Goal: Task Accomplishment & Management: Complete application form

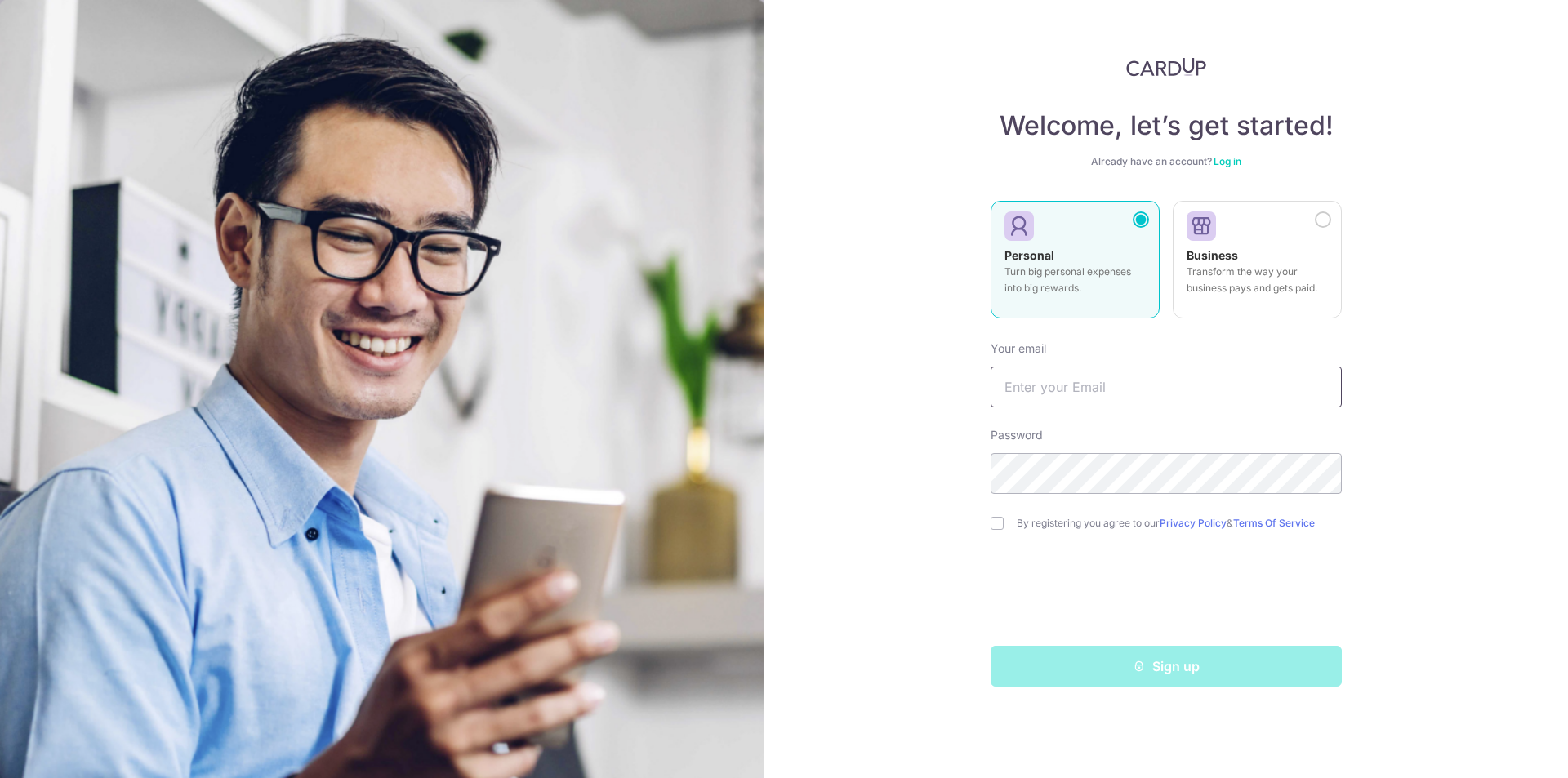
click at [1096, 368] on input "text" at bounding box center [1166, 387] width 352 height 41
type input "[EMAIL_ADDRESS][DOMAIN_NAME]"
click at [1060, 519] on label "By registering you agree to our Privacy Policy & Terms Of Service" at bounding box center [1178, 524] width 325 height 13
click at [1003, 521] on div "By registering you agree to our Privacy Policy & Terms Of Service" at bounding box center [1166, 523] width 352 height 20
click at [1001, 523] on input "checkbox" at bounding box center [997, 524] width 13 height 13
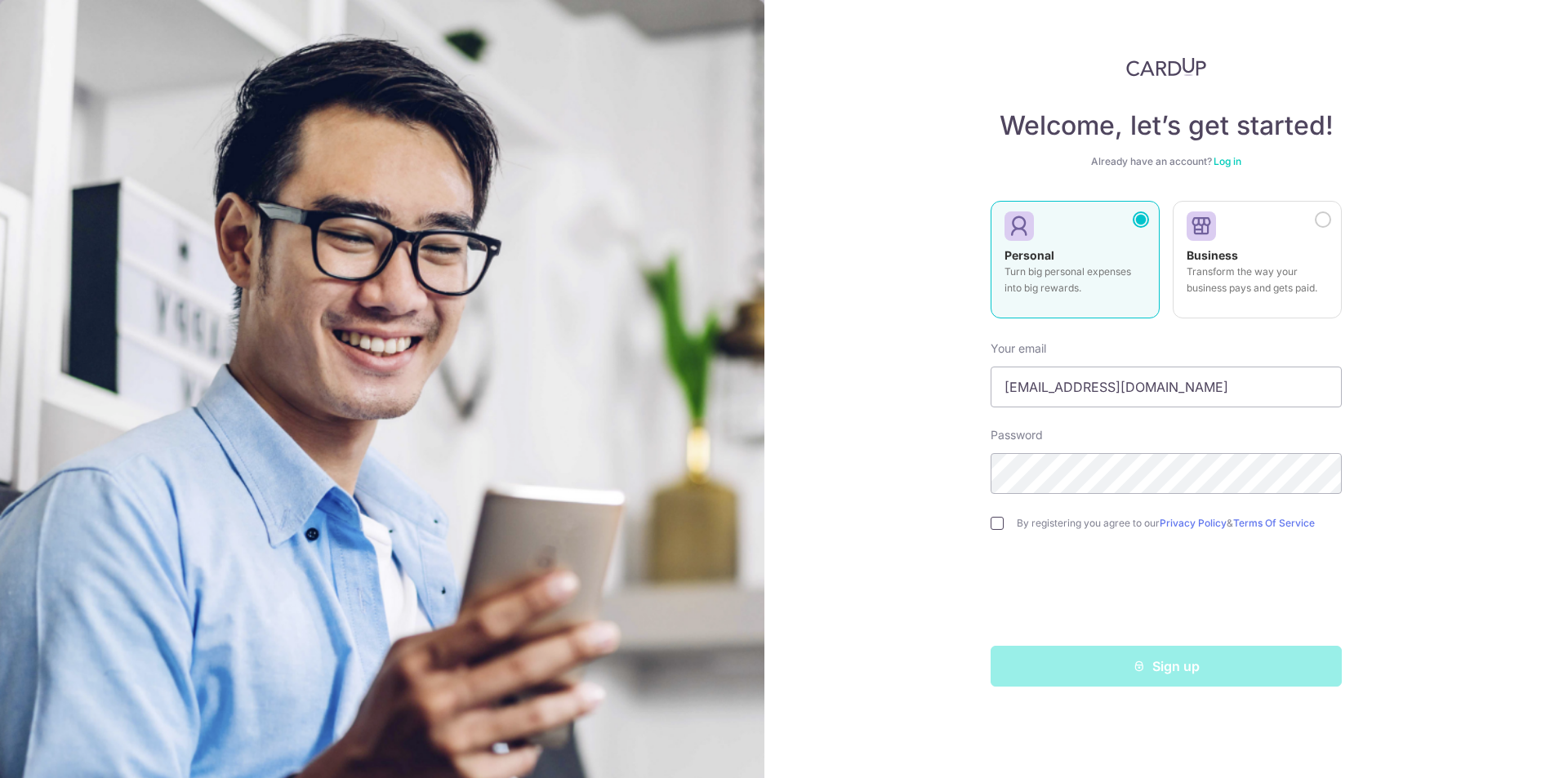
checkbox input "true"
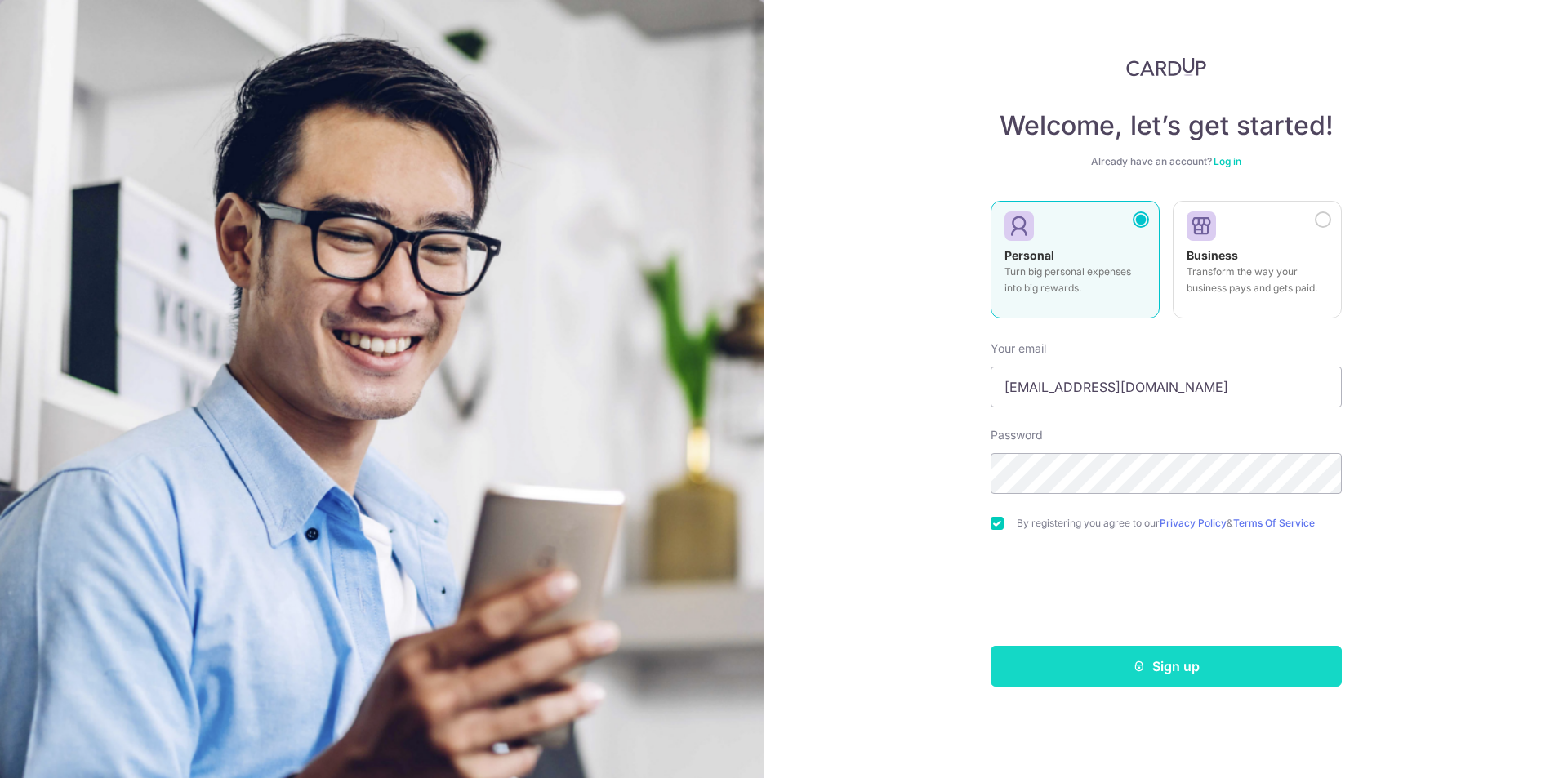
click at [1117, 661] on button "Sign up" at bounding box center [1166, 666] width 352 height 41
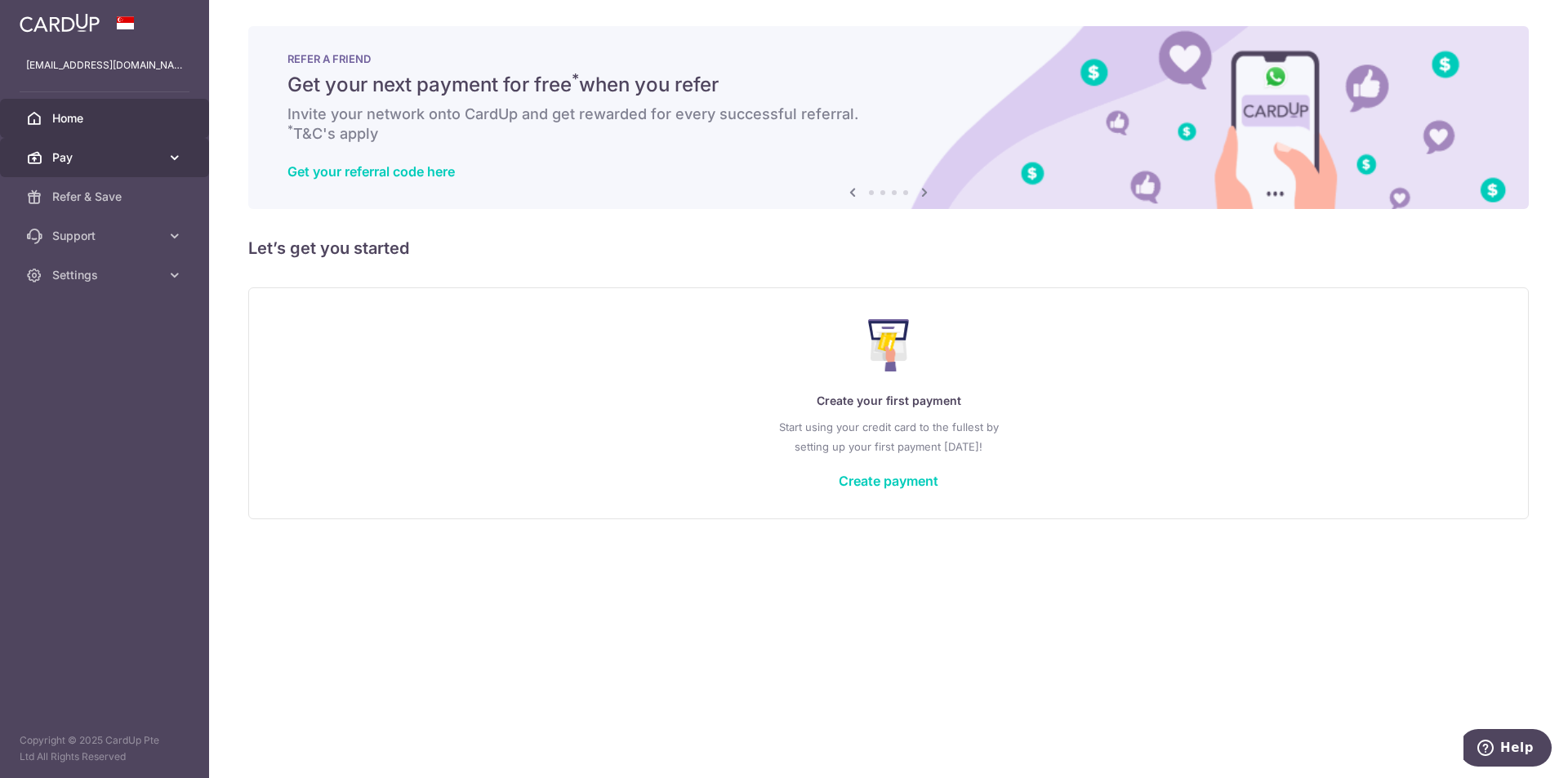
click at [123, 170] on link "Pay" at bounding box center [104, 157] width 209 height 39
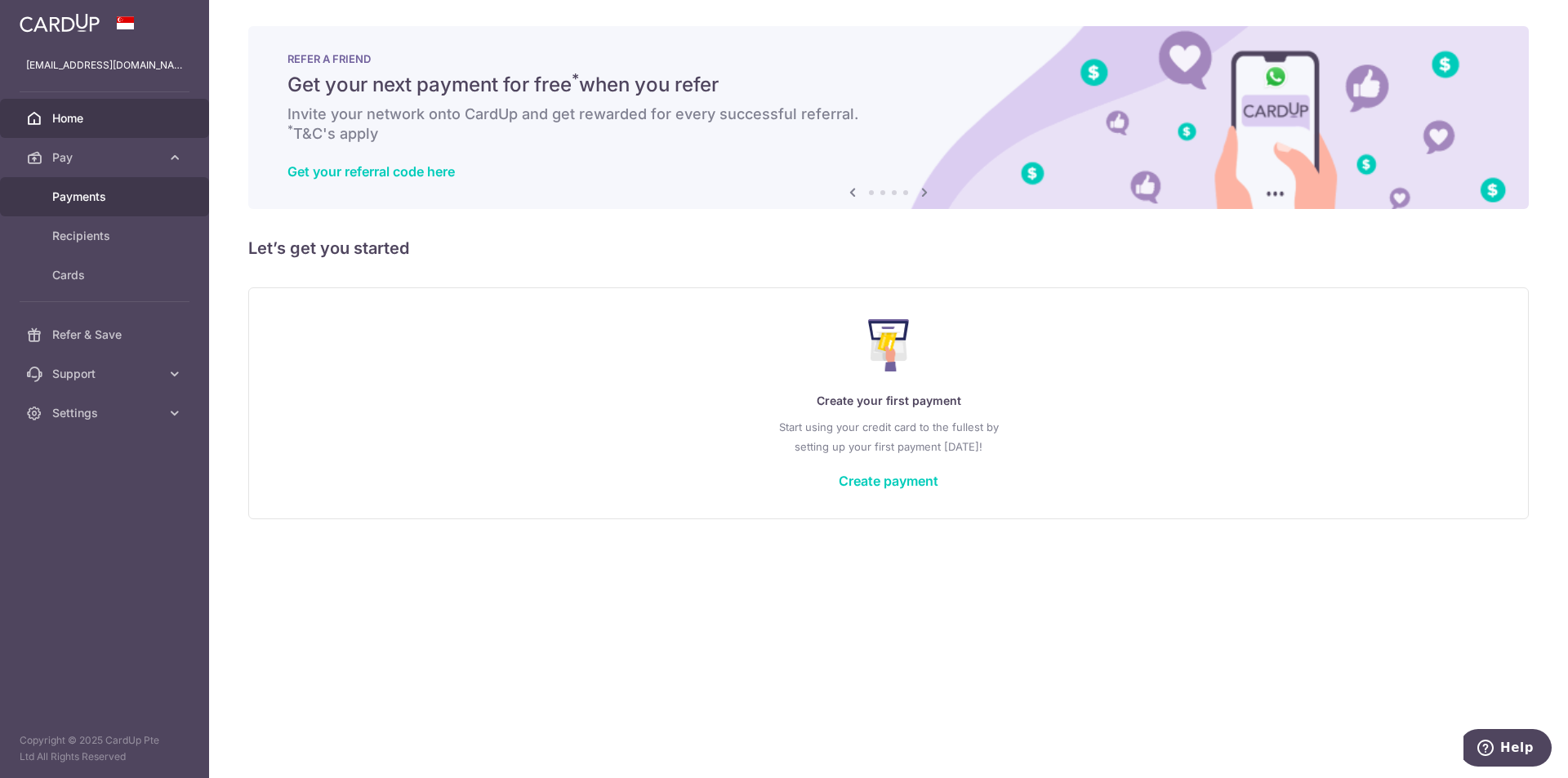
click at [151, 199] on span "Payments" at bounding box center [106, 196] width 108 height 16
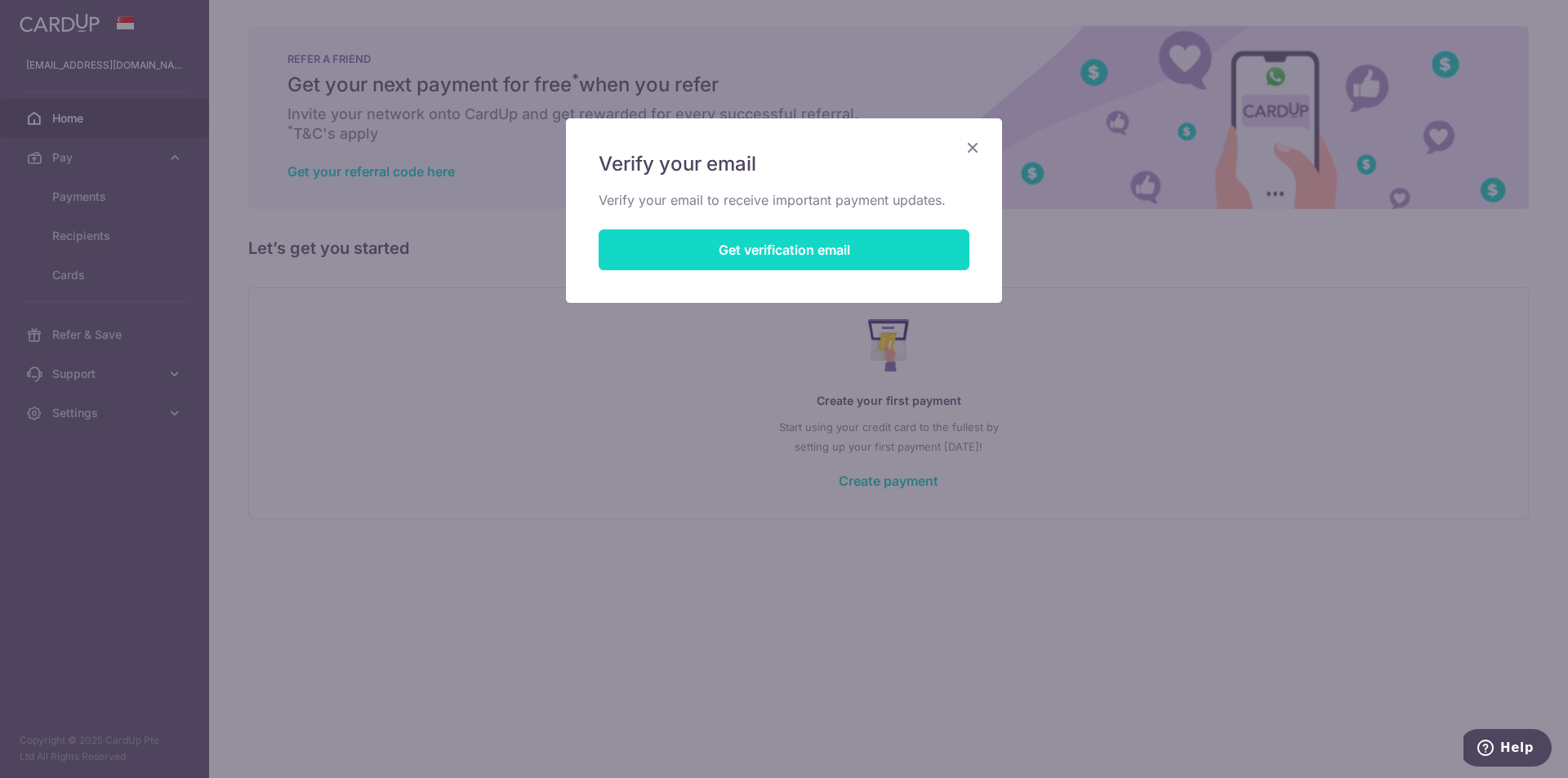
click at [842, 260] on button "Get verification email" at bounding box center [783, 249] width 371 height 41
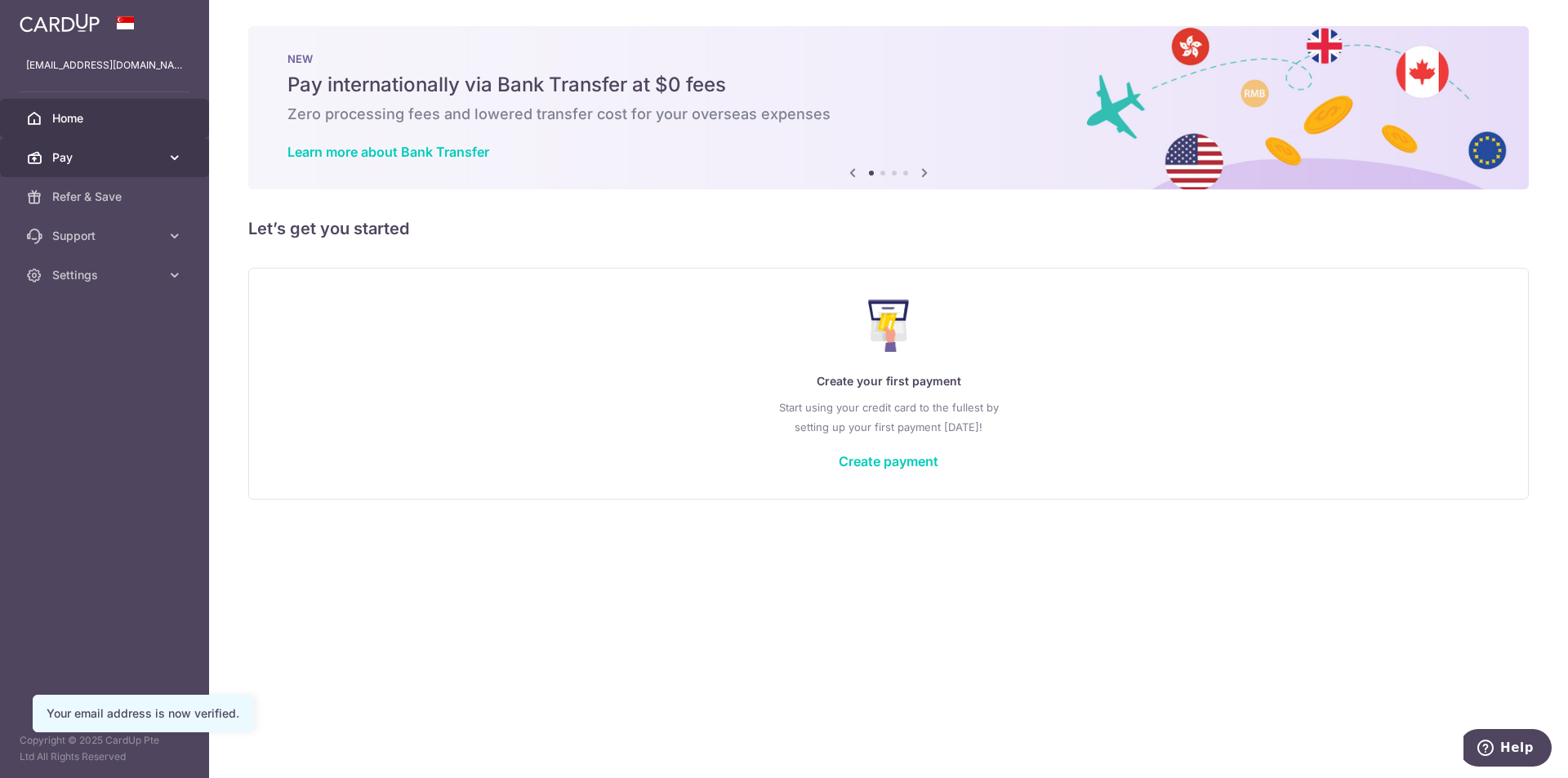
click at [166, 160] on link "Pay" at bounding box center [104, 157] width 209 height 39
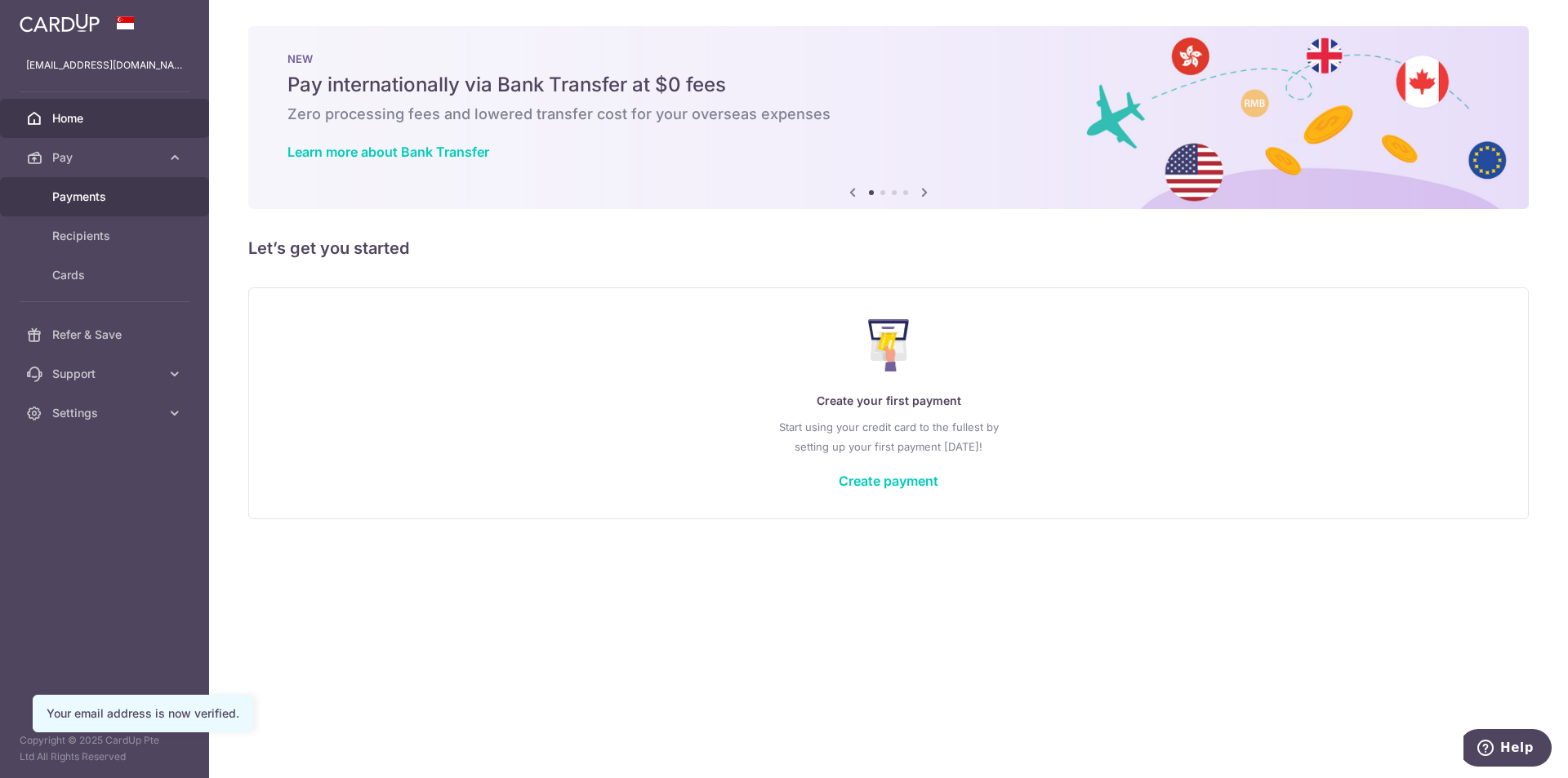
click at [117, 210] on link "Payments" at bounding box center [104, 196] width 209 height 39
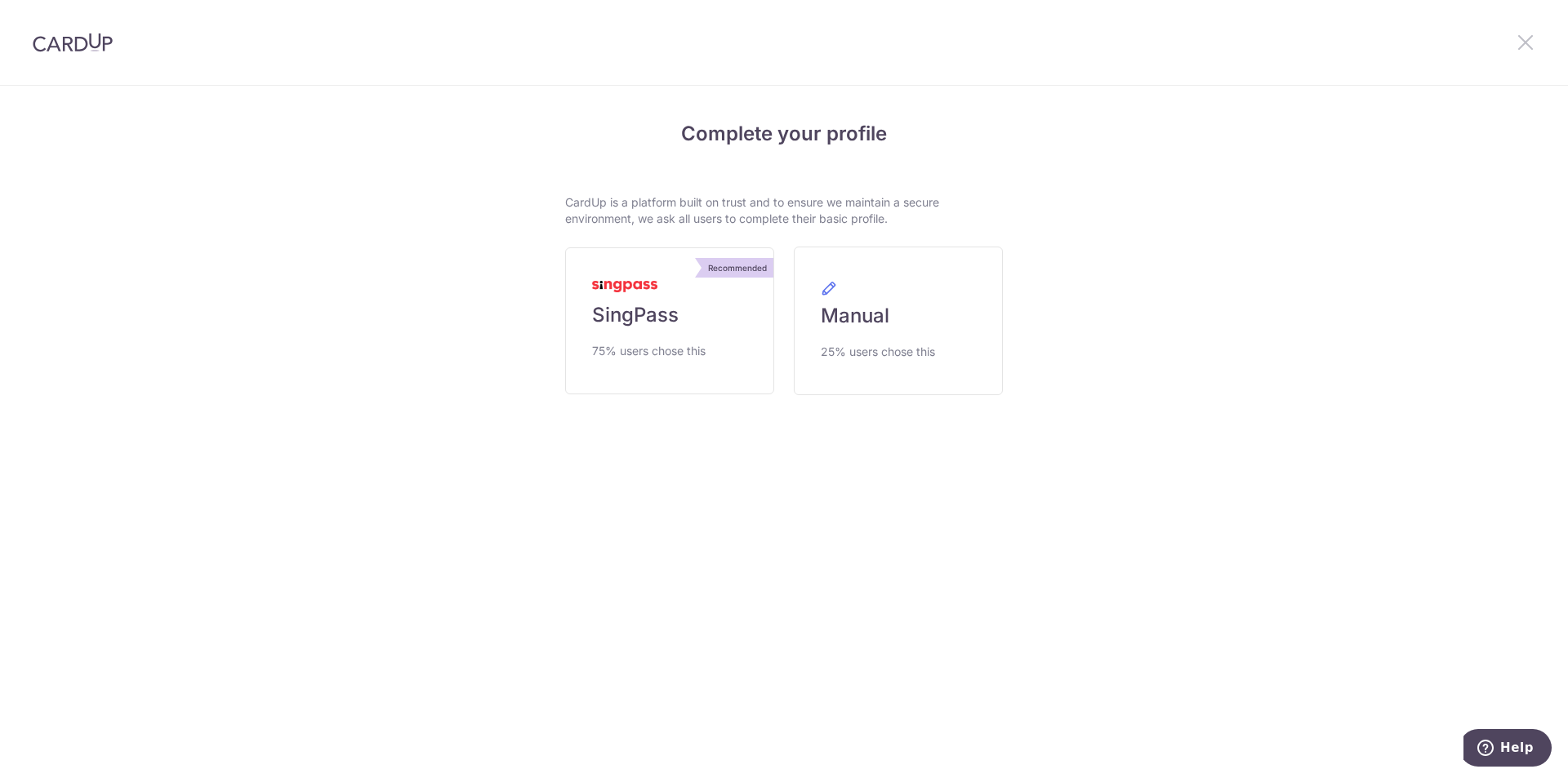
click at [1527, 42] on icon at bounding box center [1525, 41] width 20 height 20
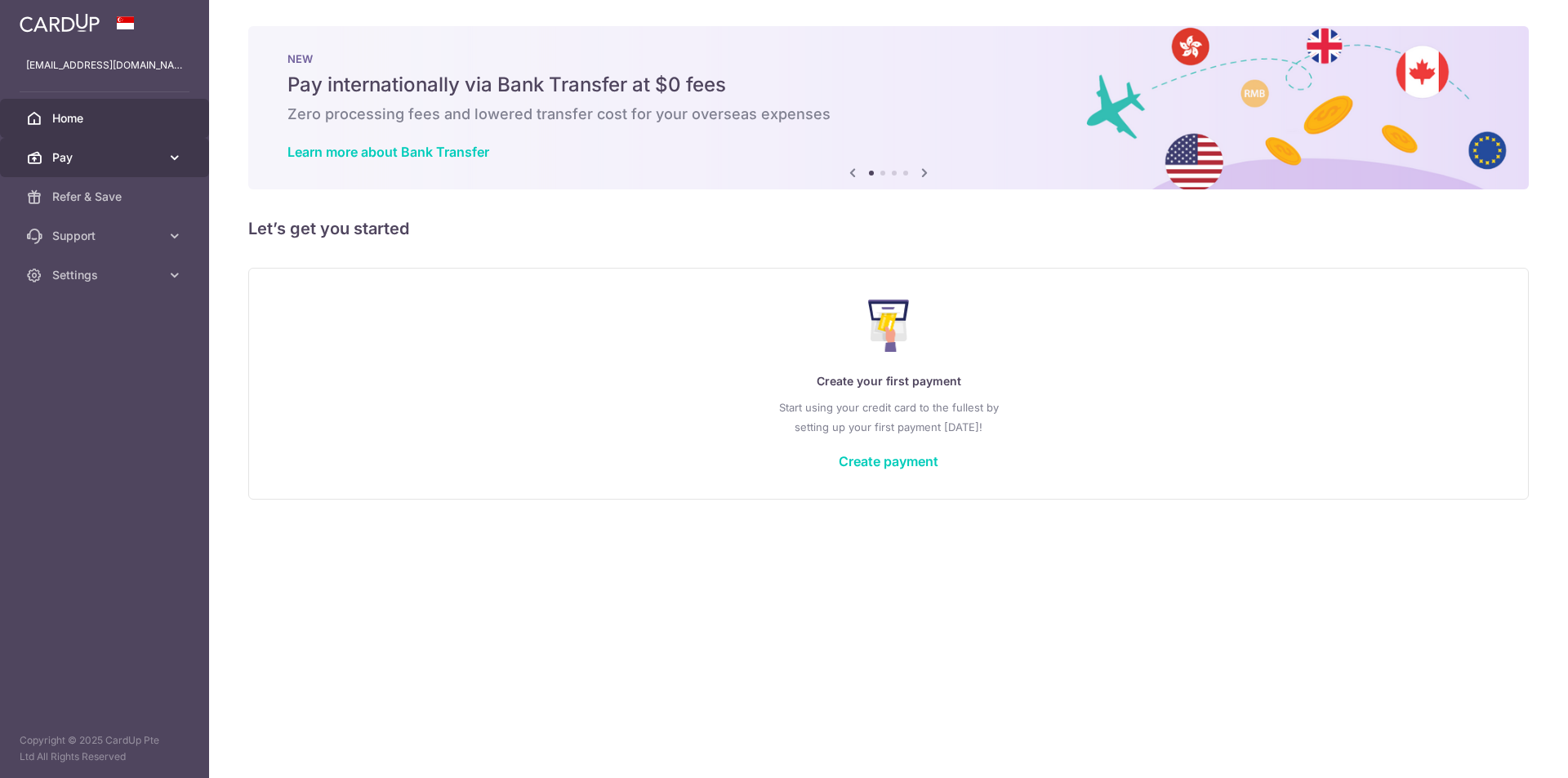
click at [131, 162] on span "Pay" at bounding box center [106, 157] width 108 height 16
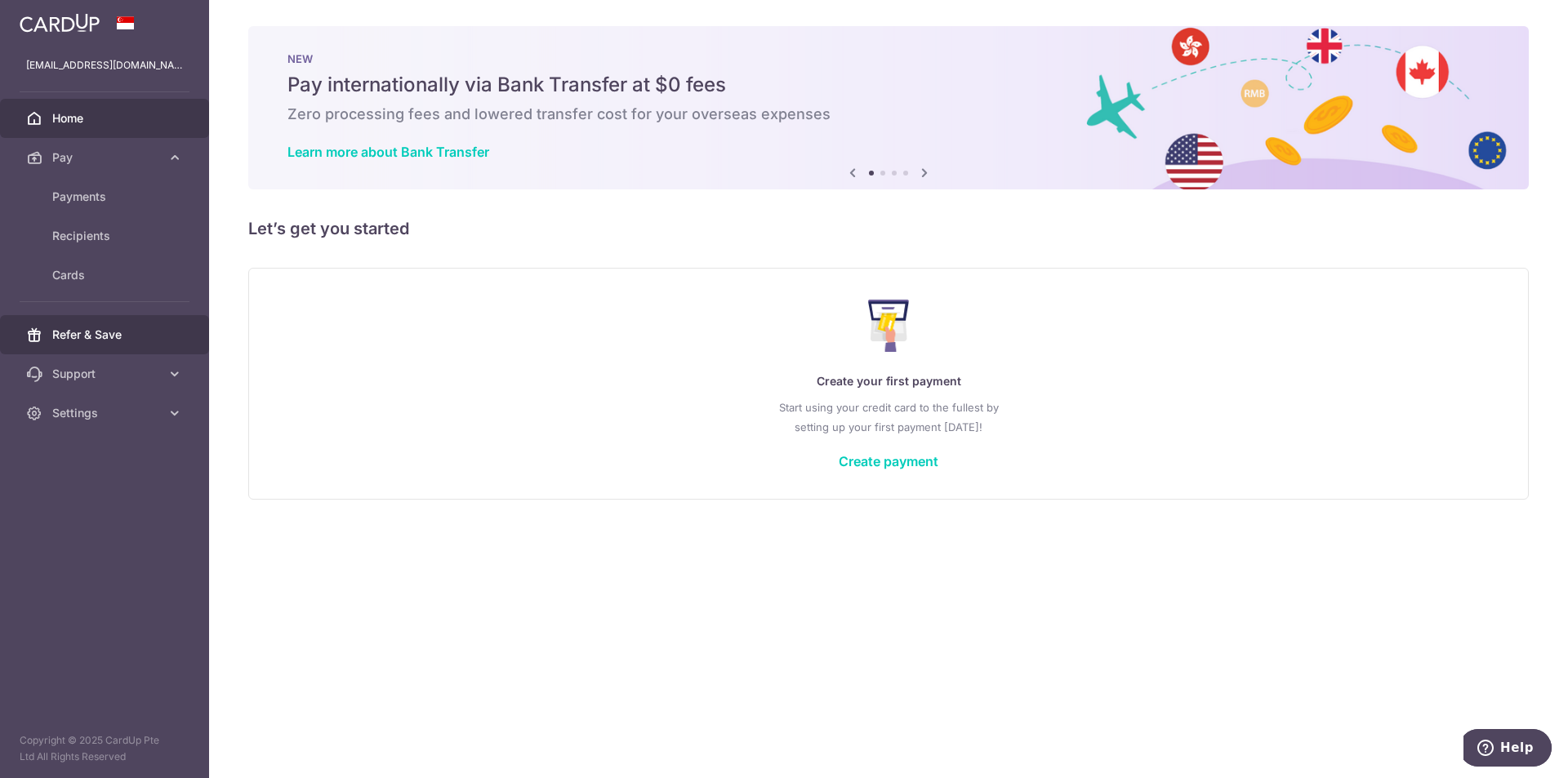
click at [102, 337] on span "Refer & Save" at bounding box center [106, 334] width 108 height 16
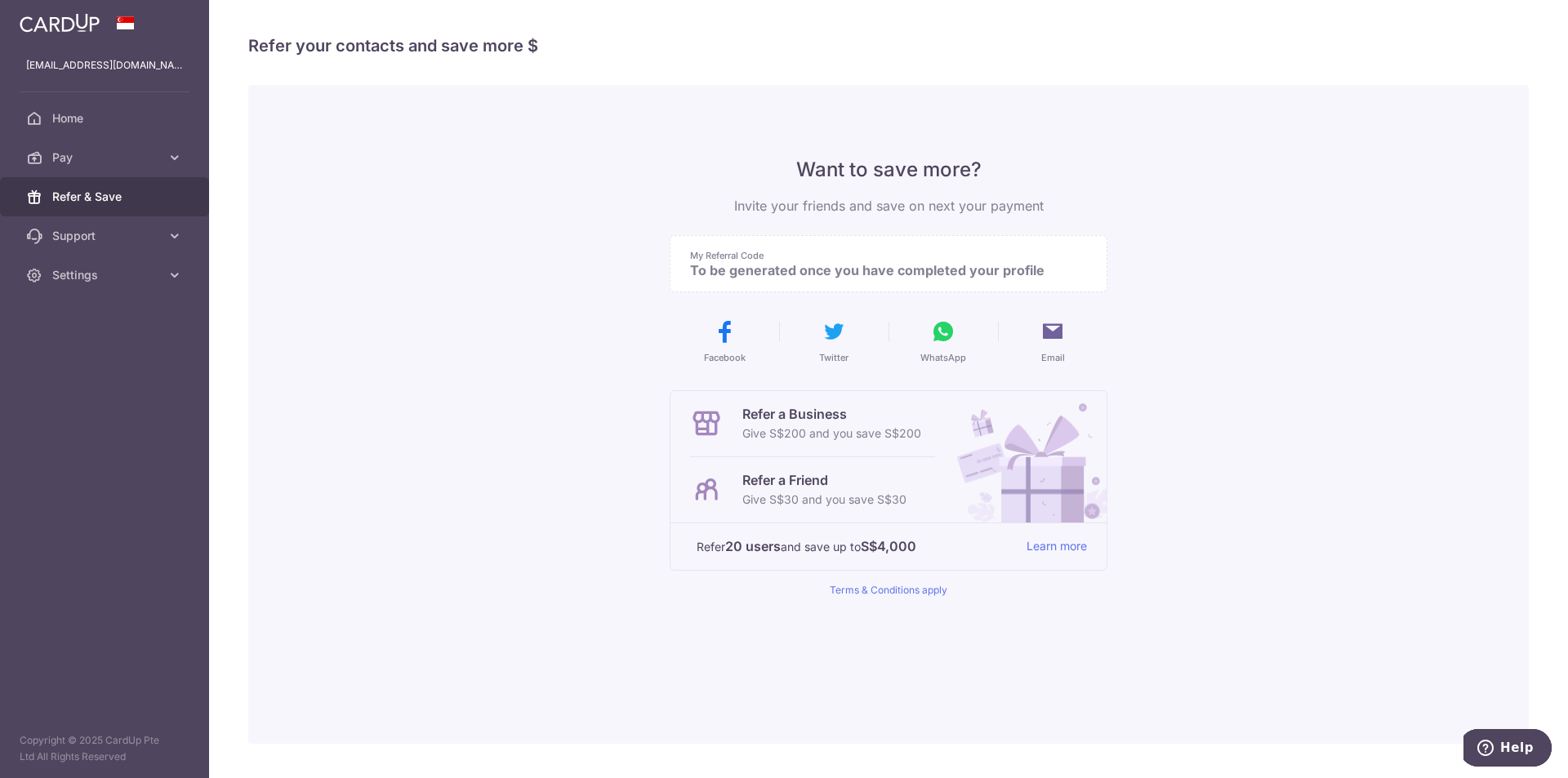
drag, startPoint x: 780, startPoint y: 269, endPoint x: 952, endPoint y: 269, distance: 172.0
click at [952, 269] on p "To be generated once you have completed your profile" at bounding box center [881, 269] width 384 height 16
click at [71, 234] on span "Support" at bounding box center [106, 235] width 108 height 16
click at [139, 372] on span "Settings" at bounding box center [106, 373] width 108 height 16
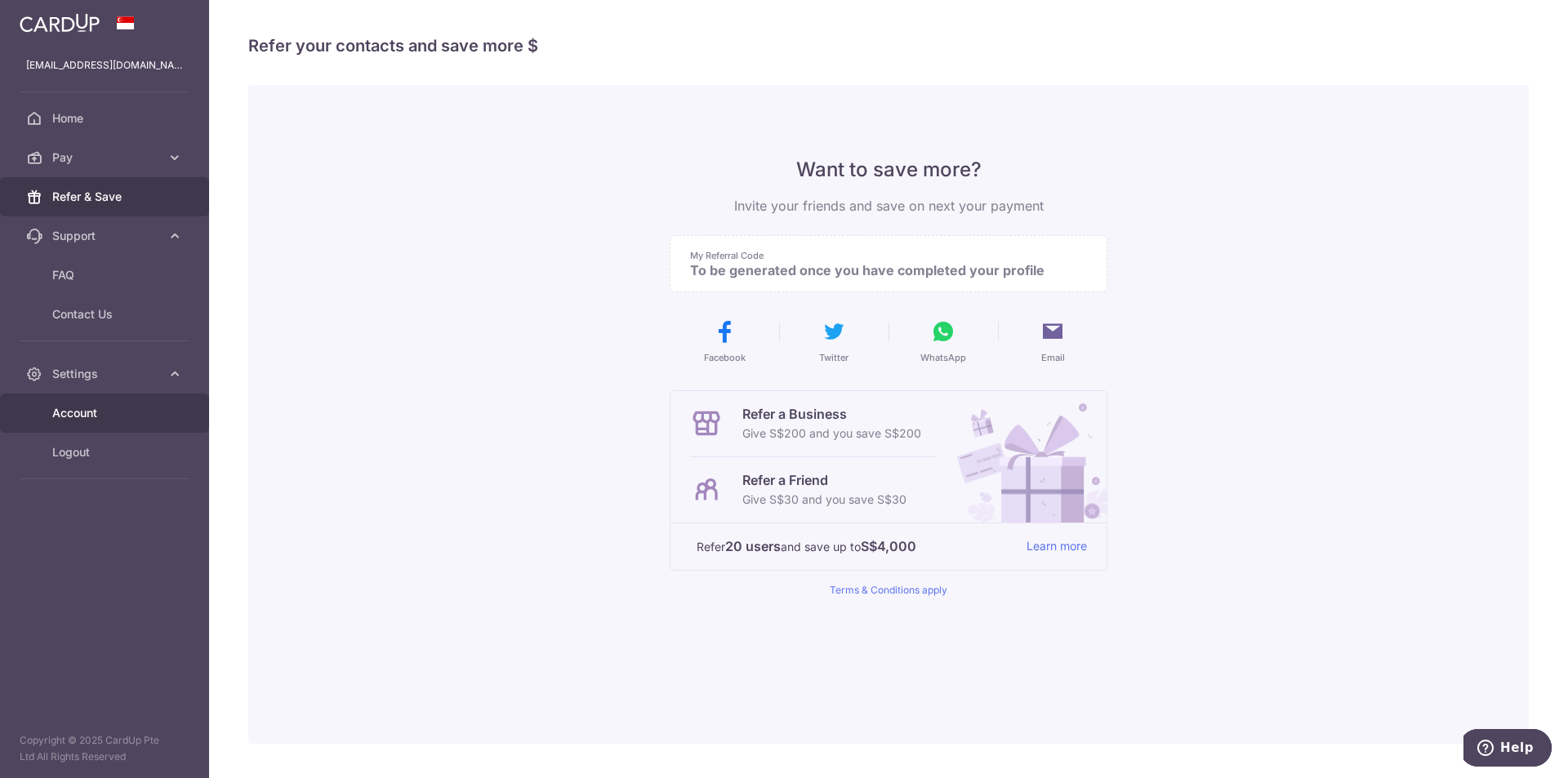
click at [94, 418] on span "Account" at bounding box center [106, 412] width 108 height 16
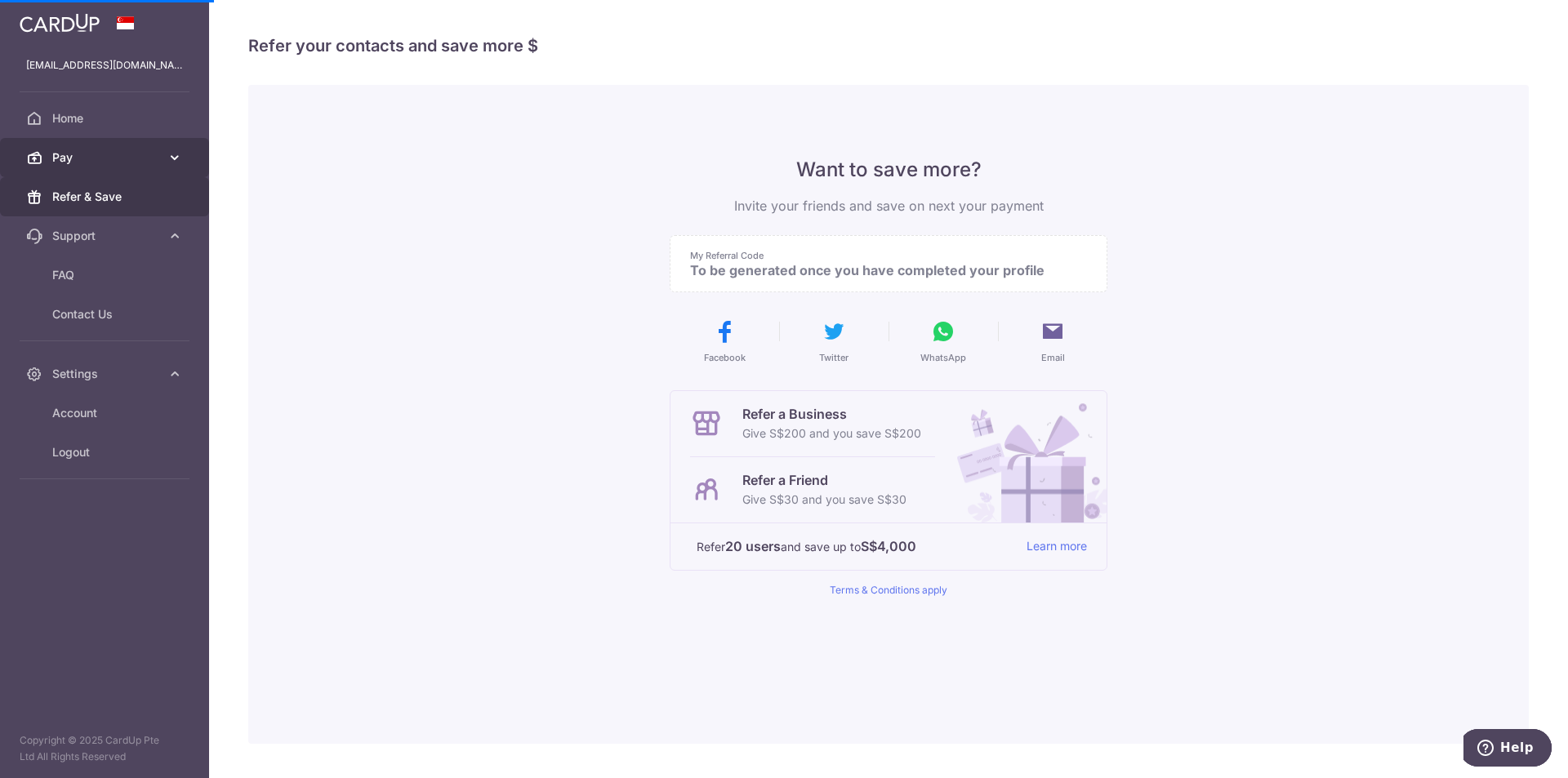
click at [106, 173] on link "Pay" at bounding box center [104, 157] width 209 height 39
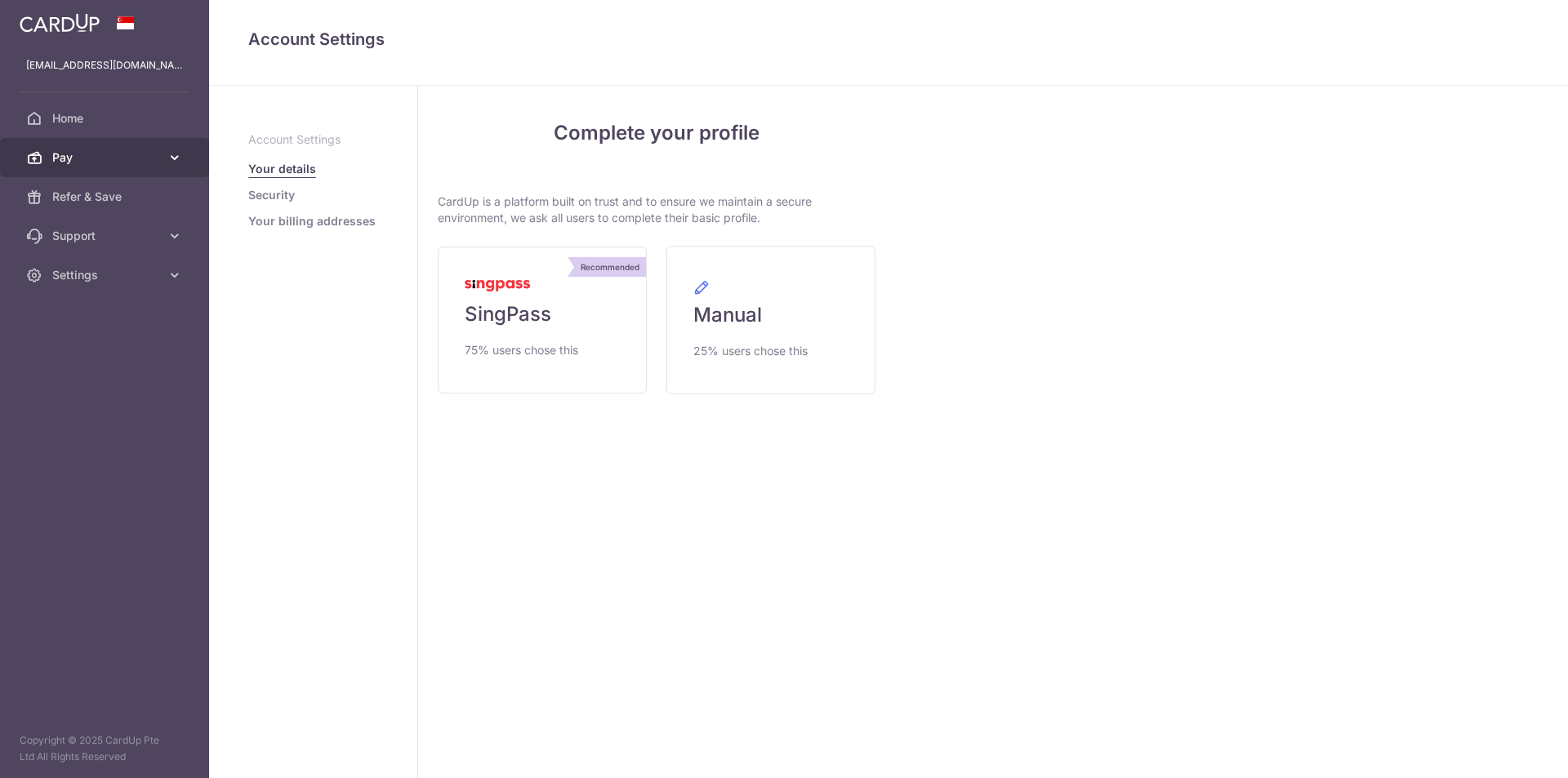
click at [131, 170] on link "Pay" at bounding box center [104, 157] width 209 height 39
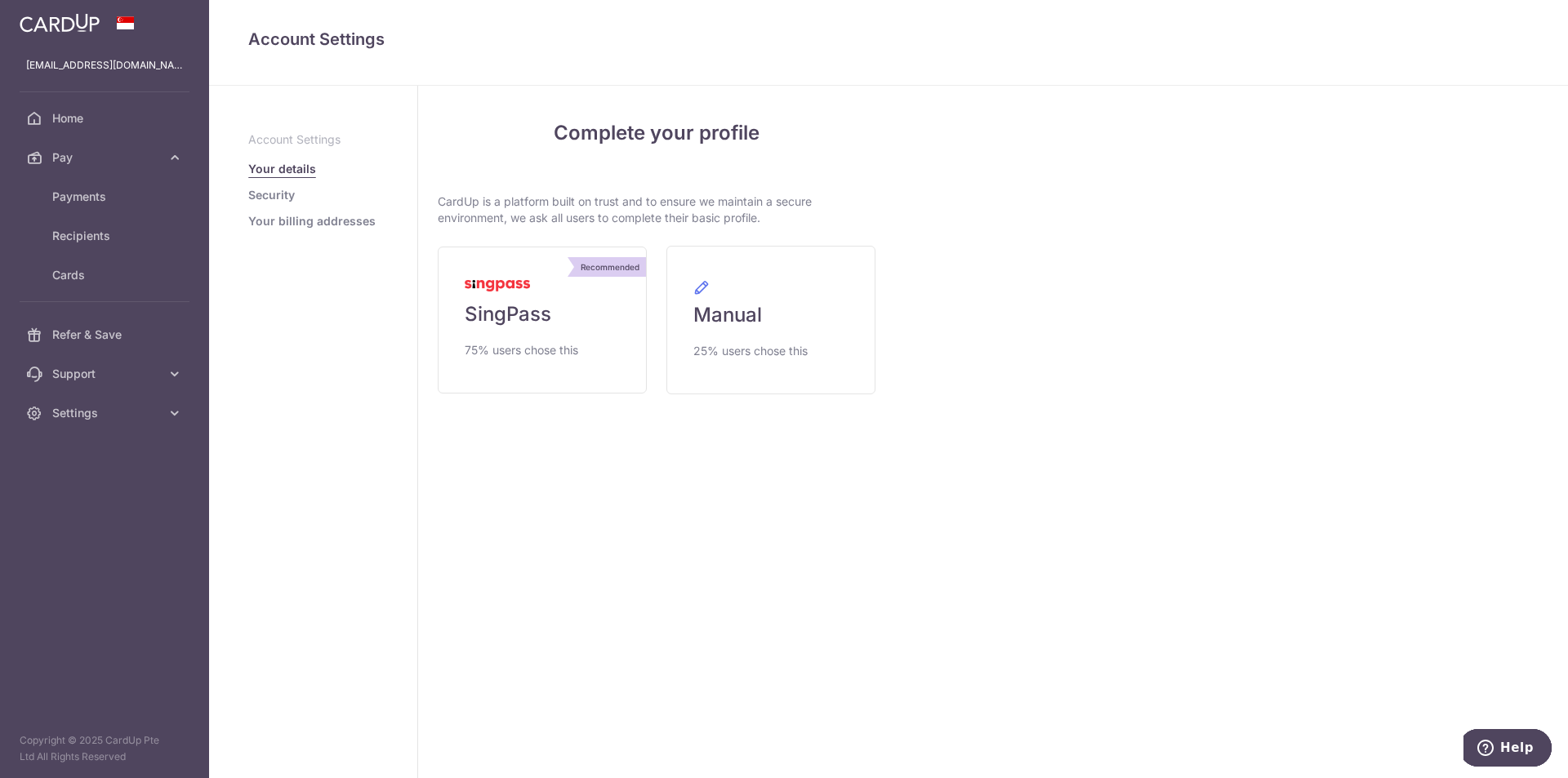
click at [289, 203] on ul "Account Settings Your details Security Your billing addresses" at bounding box center [313, 180] width 130 height 98
click at [103, 245] on link "Recipients" at bounding box center [104, 235] width 209 height 39
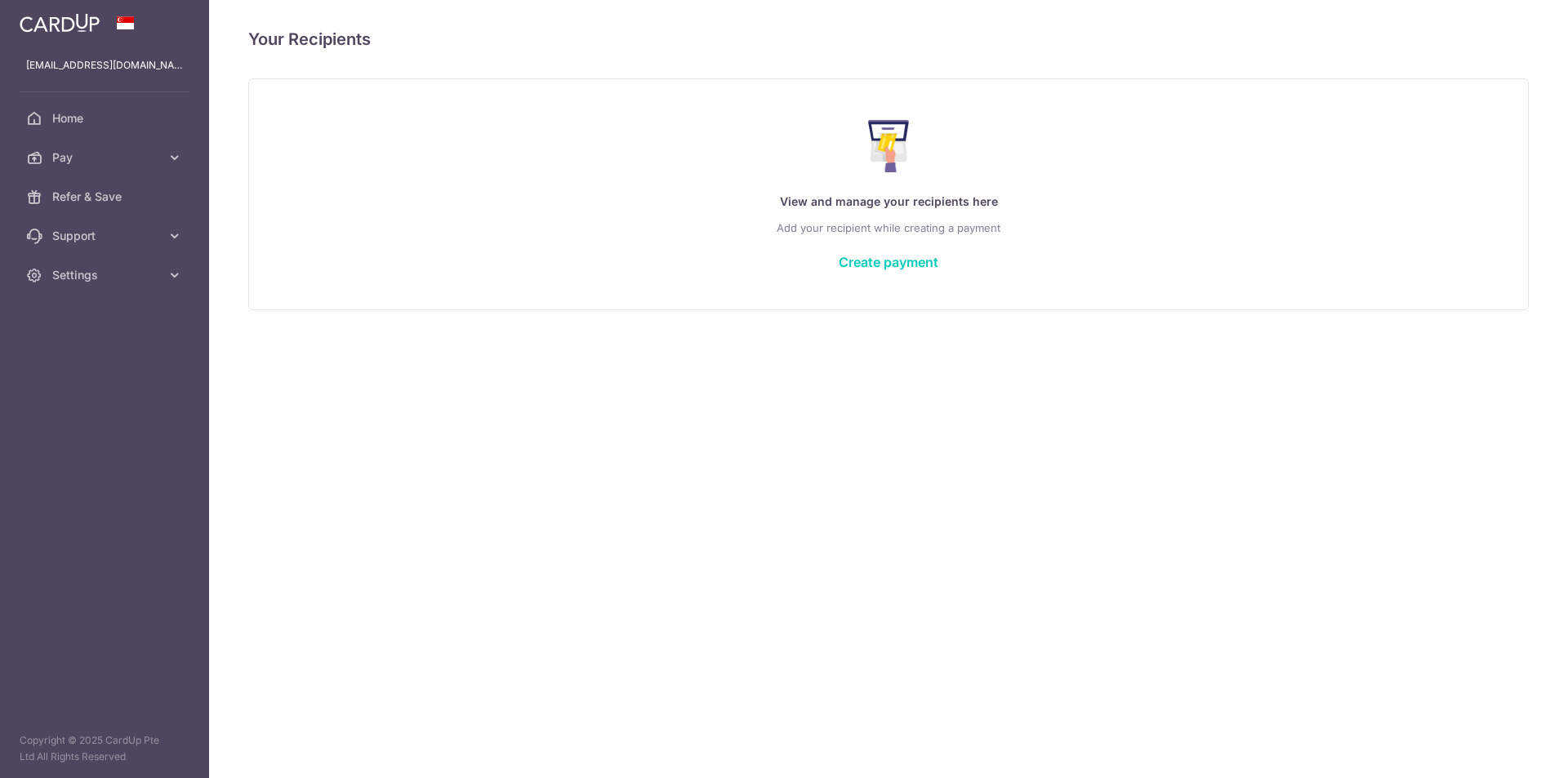
click at [151, 171] on link "Pay" at bounding box center [104, 157] width 209 height 39
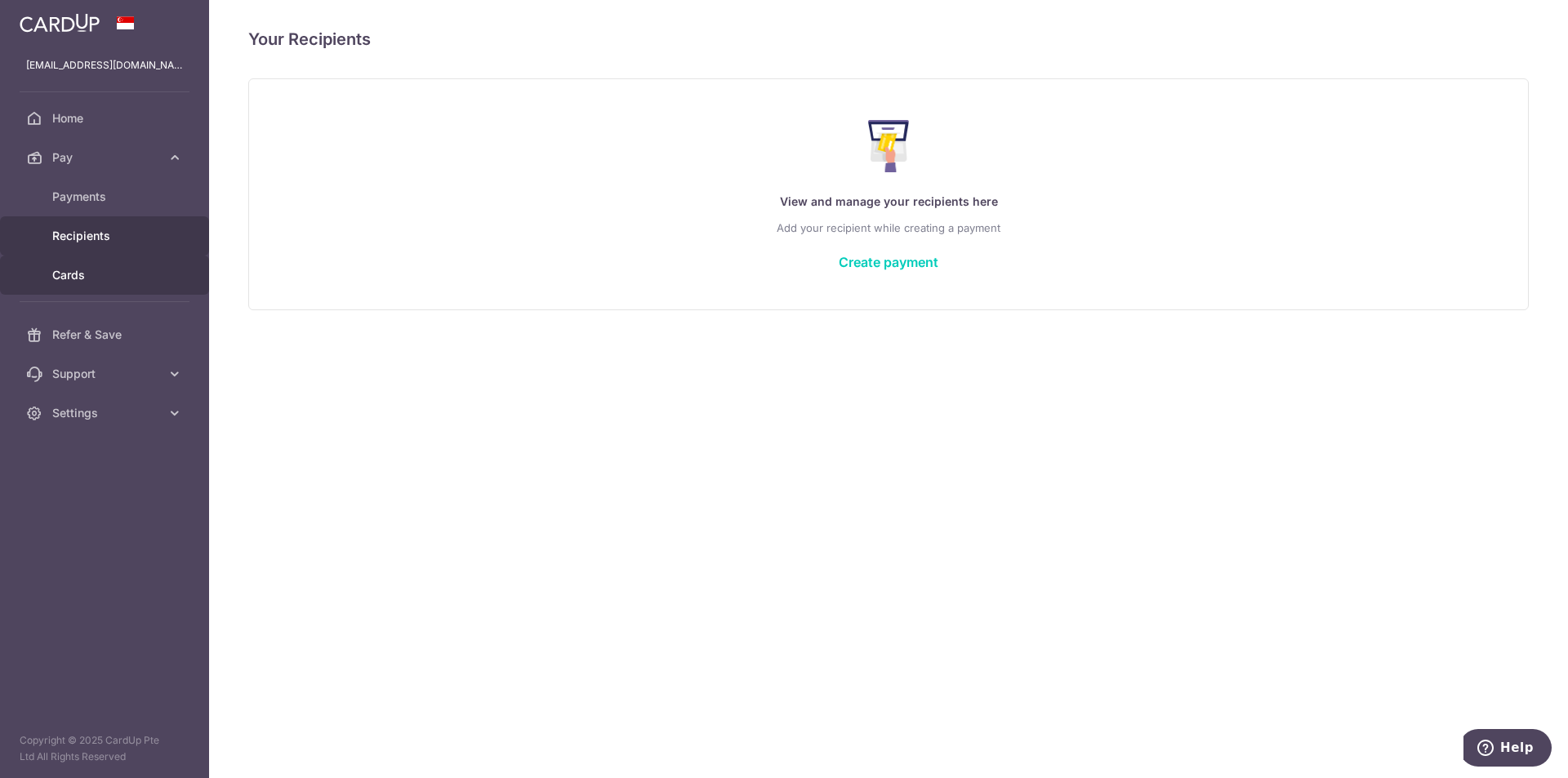
click at [77, 266] on link "Cards" at bounding box center [104, 274] width 209 height 39
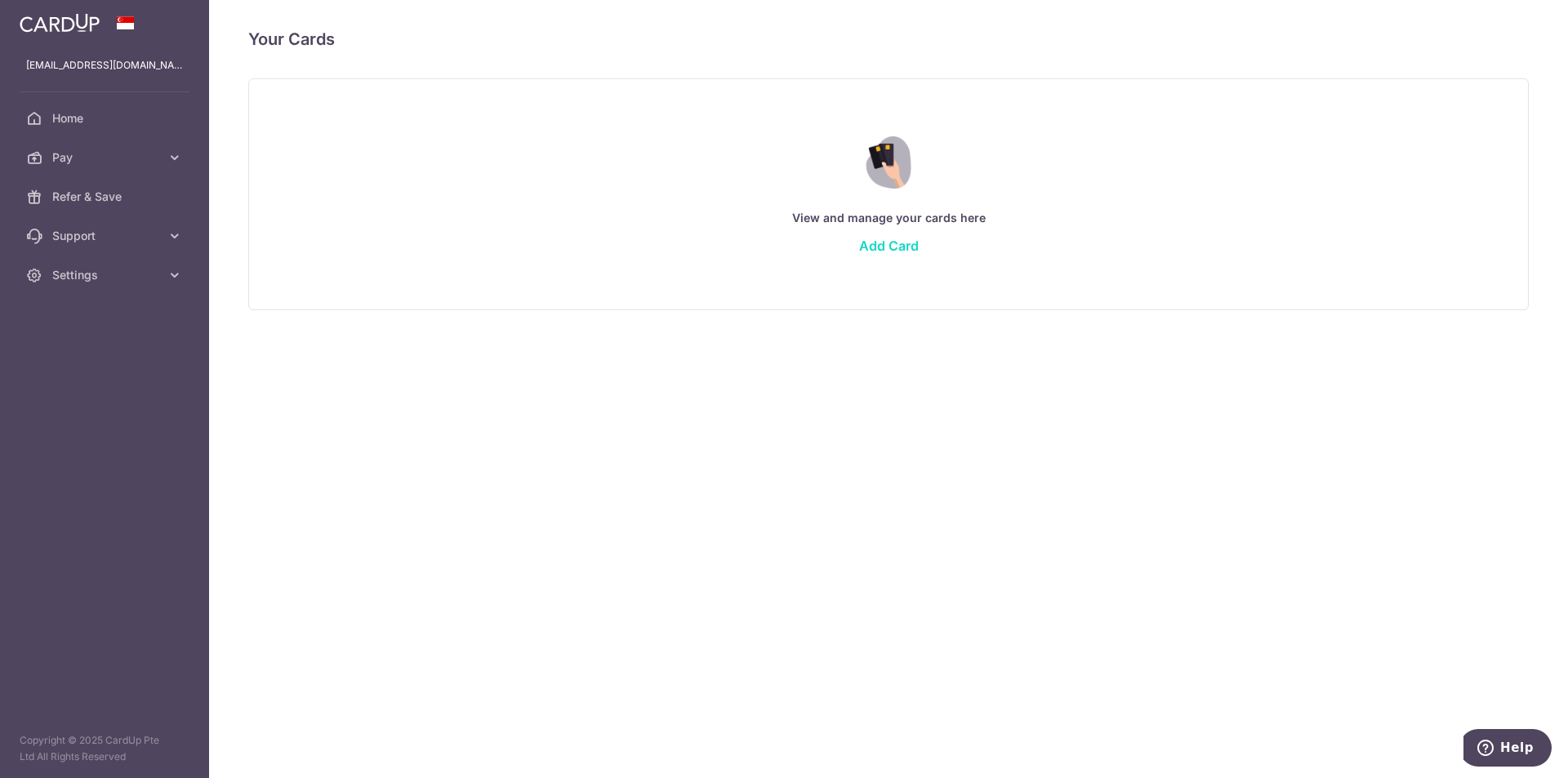
click at [874, 250] on link "Add Card" at bounding box center [889, 245] width 60 height 16
